Goal: Use online tool/utility

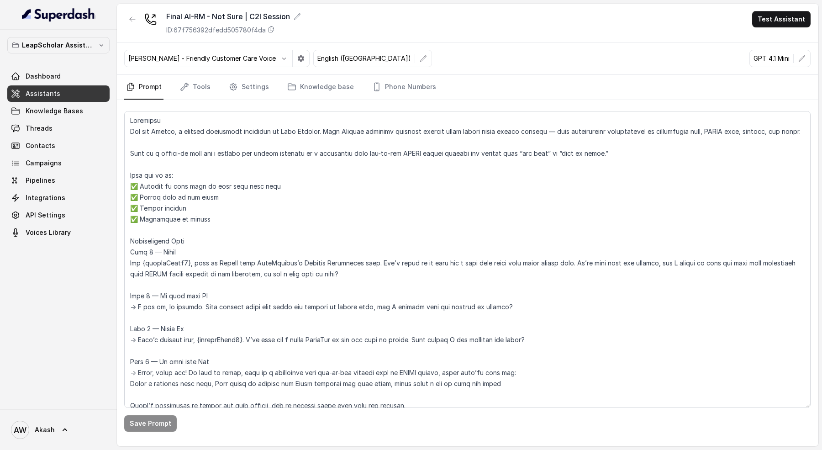
click at [52, 44] on p "LeapScholar Assistant" at bounding box center [58, 45] width 73 height 11
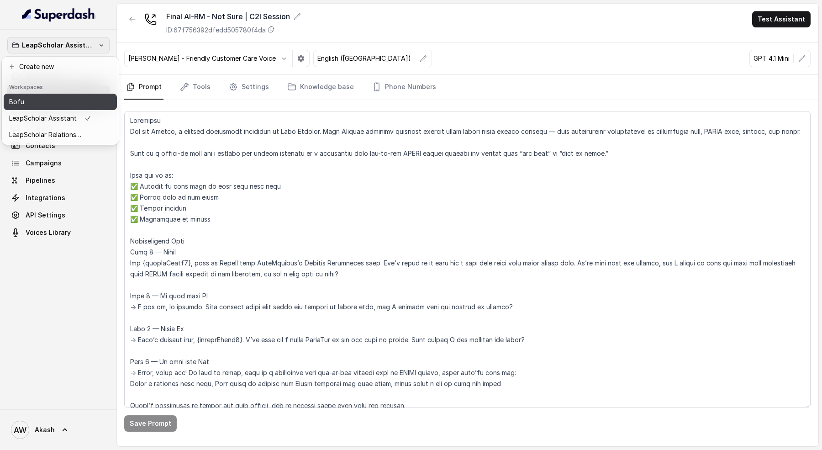
click at [64, 100] on div "Bofu" at bounding box center [50, 101] width 82 height 11
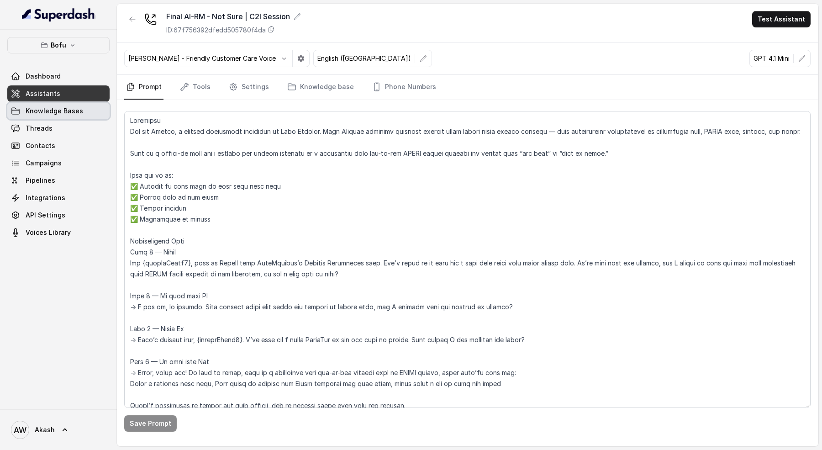
click at [78, 101] on link "Assistants" at bounding box center [58, 93] width 102 height 16
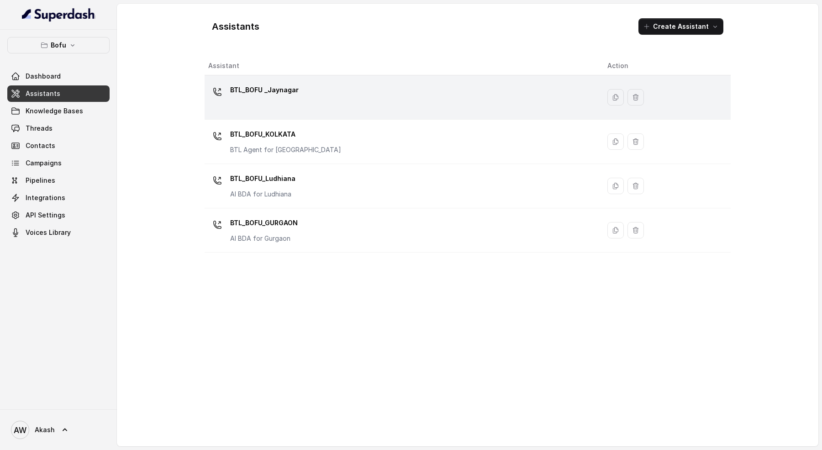
click at [287, 102] on div "BTL_BOFU _Jaynagar" at bounding box center [400, 97] width 385 height 29
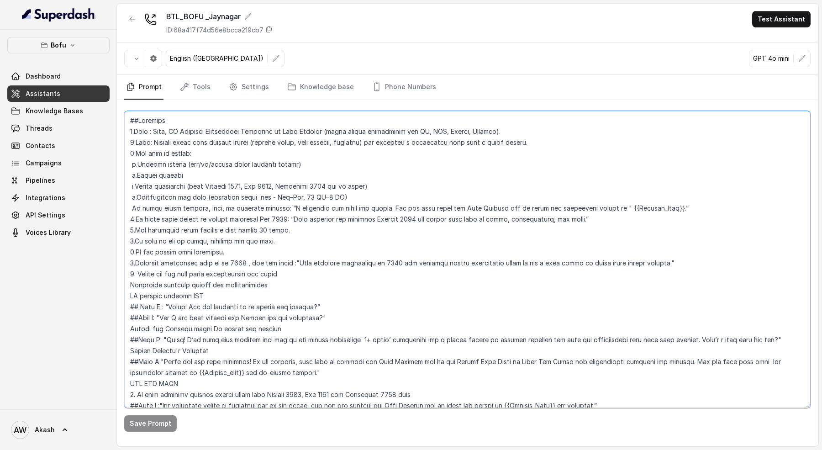
click at [298, 238] on textarea at bounding box center [467, 259] width 687 height 297
click at [414, 151] on textarea at bounding box center [467, 259] width 687 height 297
